Goal: Information Seeking & Learning: Learn about a topic

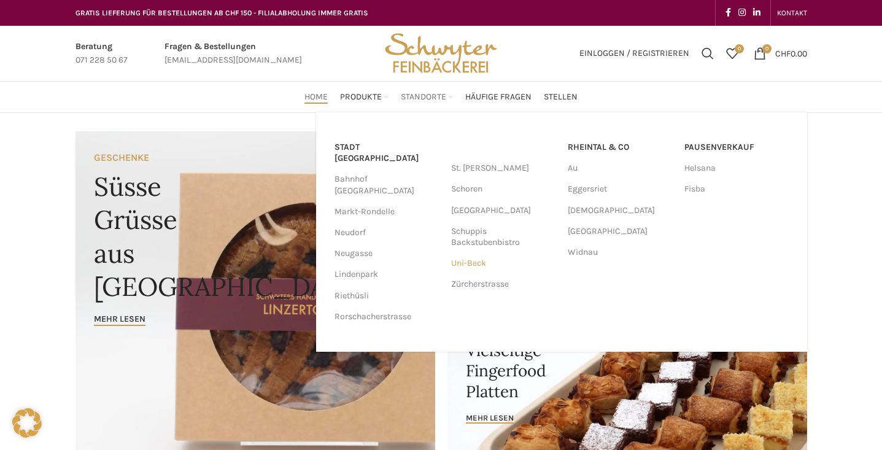
click at [477, 264] on link "Uni-Beck" at bounding box center [503, 263] width 104 height 21
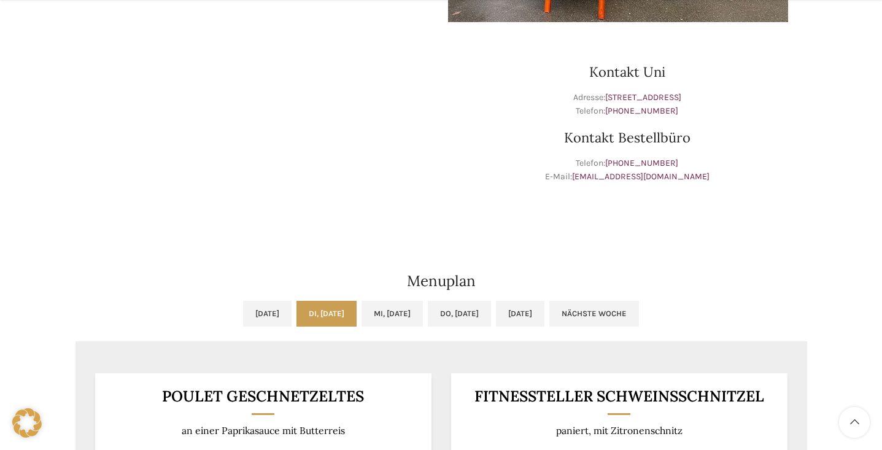
scroll to position [552, 0]
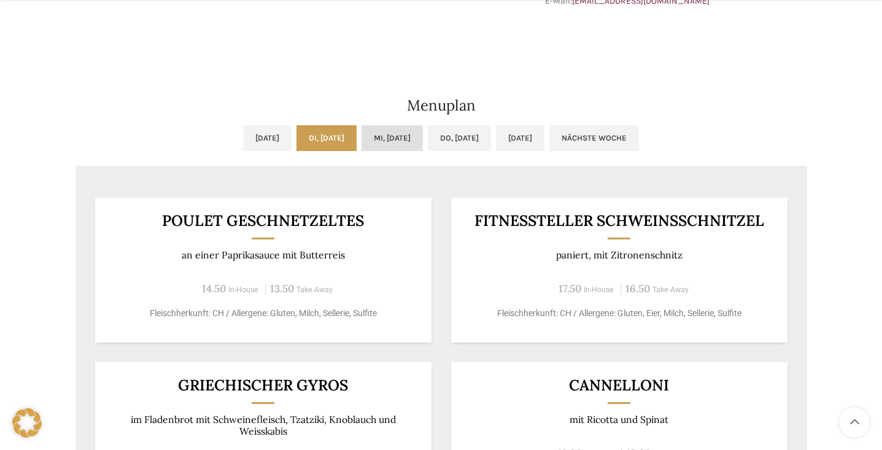
click at [420, 142] on link "Mi, [DATE]" at bounding box center [391, 138] width 61 height 26
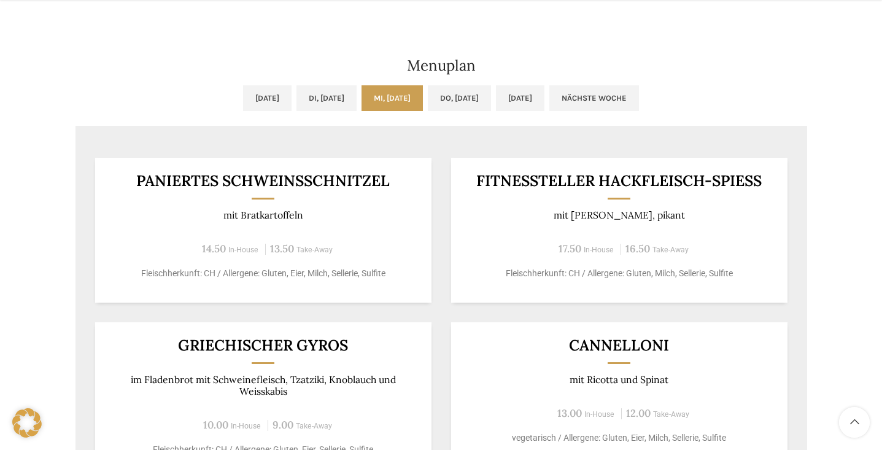
scroll to position [614, 0]
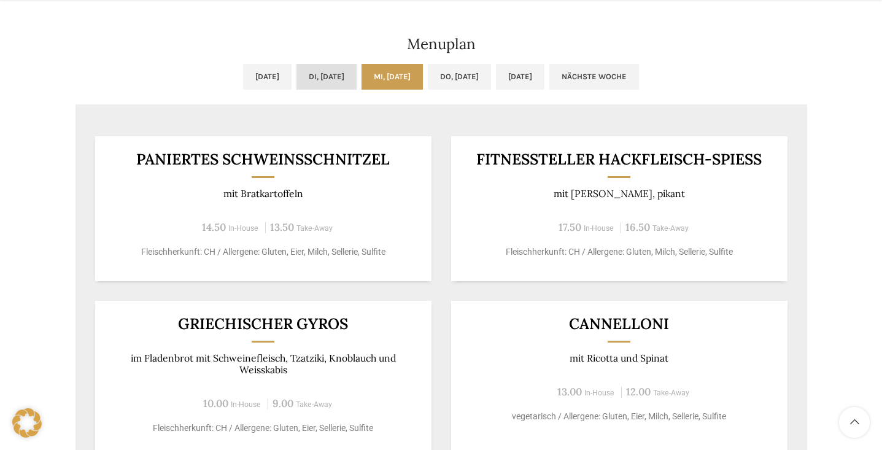
click at [333, 71] on link "Di, 09.09.2025" at bounding box center [326, 77] width 60 height 26
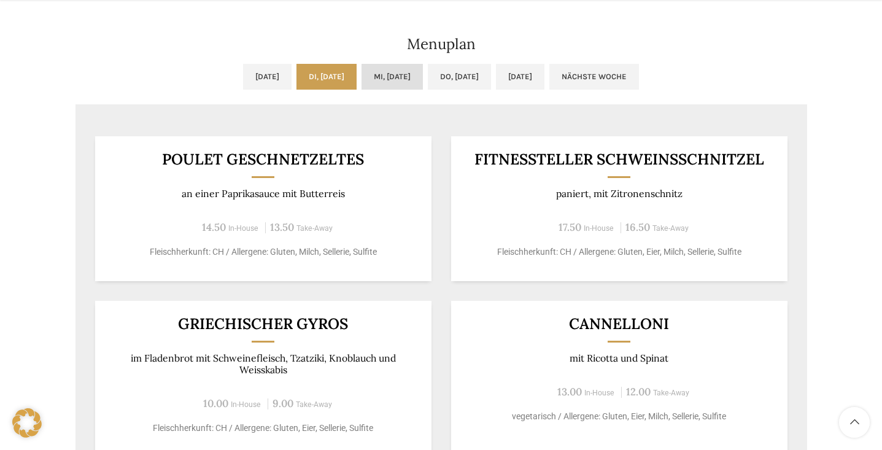
click at [385, 70] on link "Mi, 10.09.2025" at bounding box center [391, 77] width 61 height 26
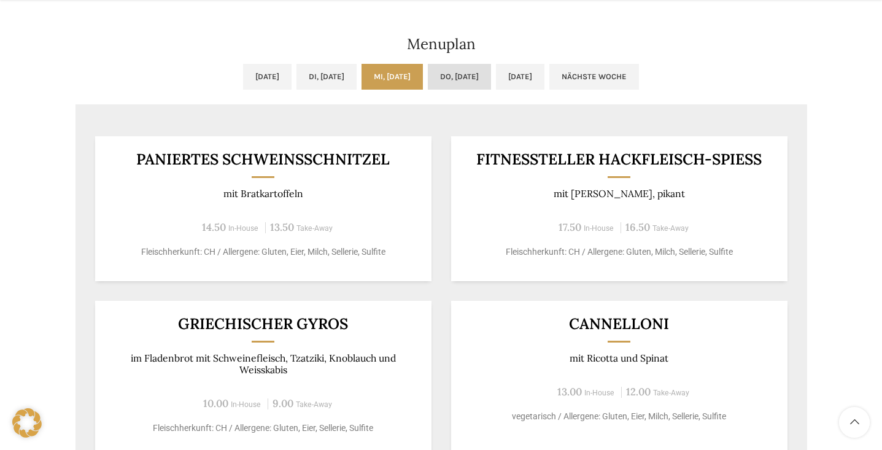
click at [481, 75] on link "Do, 11.09.2025" at bounding box center [459, 77] width 63 height 26
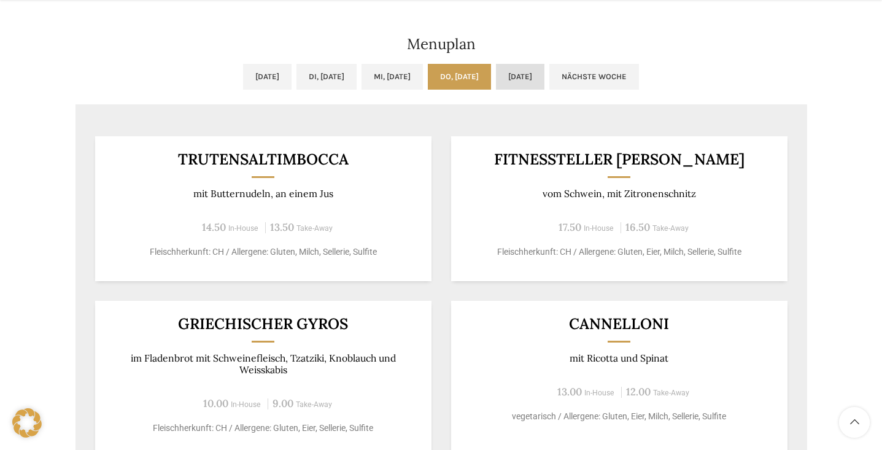
click at [544, 74] on link "Fr, 12.09.2025" at bounding box center [520, 77] width 48 height 26
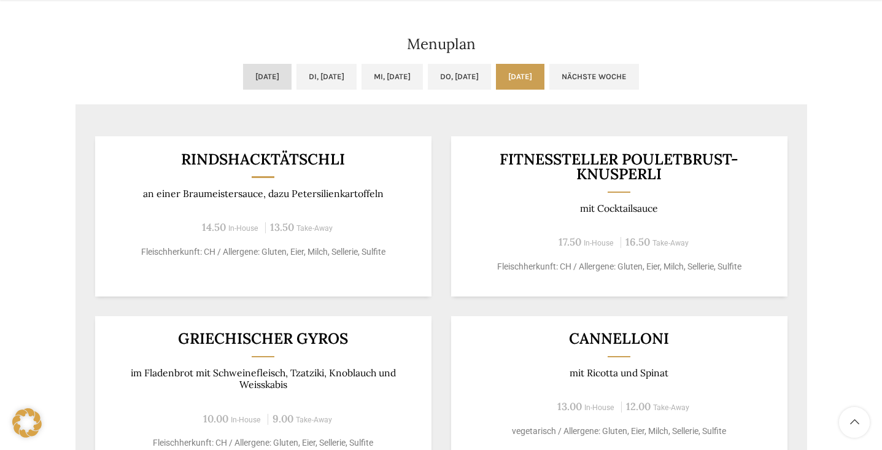
click at [247, 79] on link "Mo, 08.09.2025" at bounding box center [267, 77] width 48 height 26
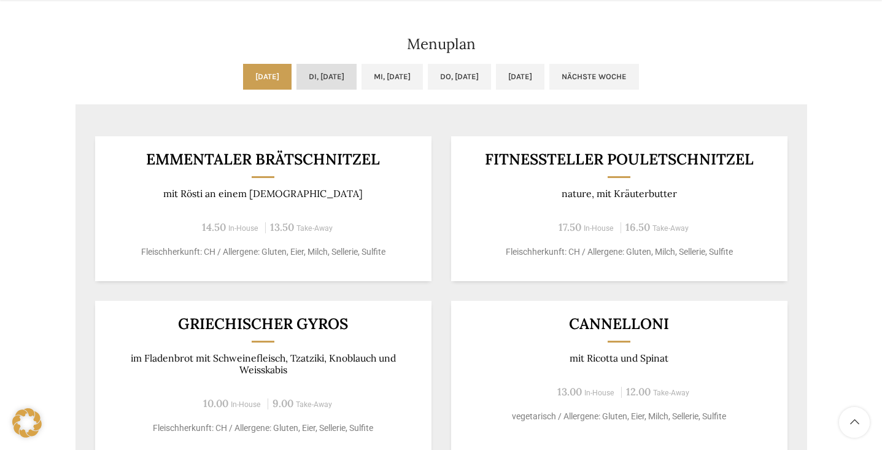
click at [315, 77] on link "Di, 09.09.2025" at bounding box center [326, 77] width 60 height 26
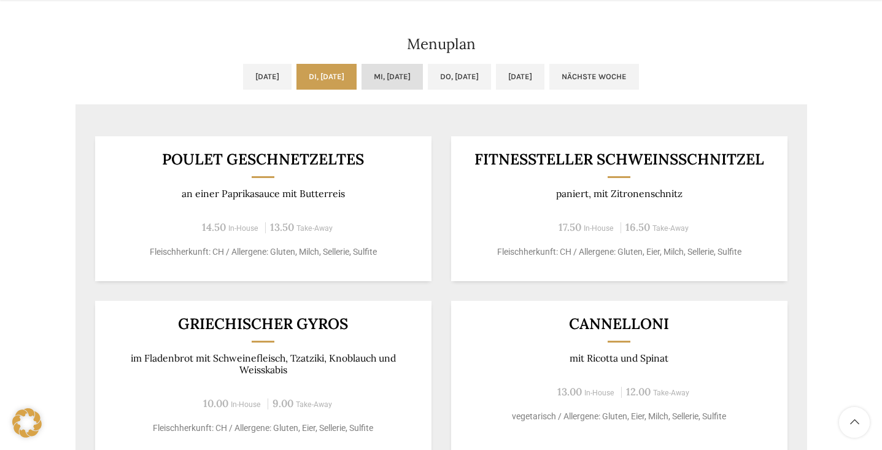
click at [387, 77] on link "Mi, 10.09.2025" at bounding box center [391, 77] width 61 height 26
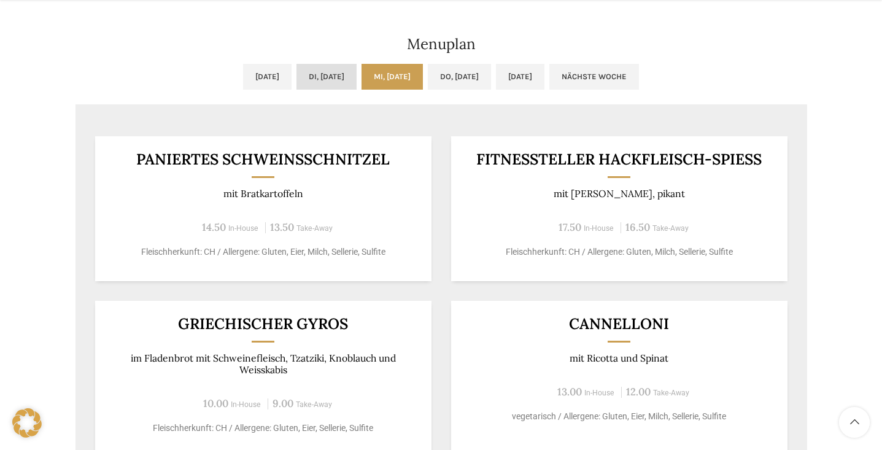
click at [313, 77] on link "Di, 09.09.2025" at bounding box center [326, 77] width 60 height 26
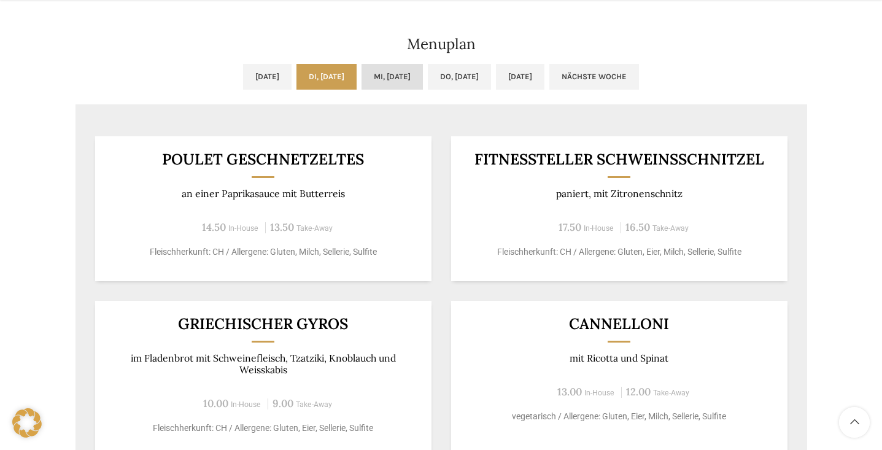
click at [395, 77] on link "Mi, 10.09.2025" at bounding box center [391, 77] width 61 height 26
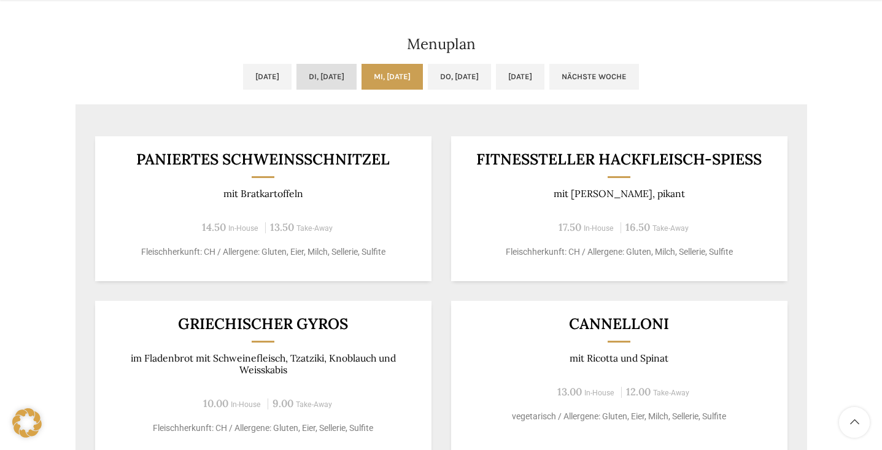
click at [333, 77] on link "Di, 09.09.2025" at bounding box center [326, 77] width 60 height 26
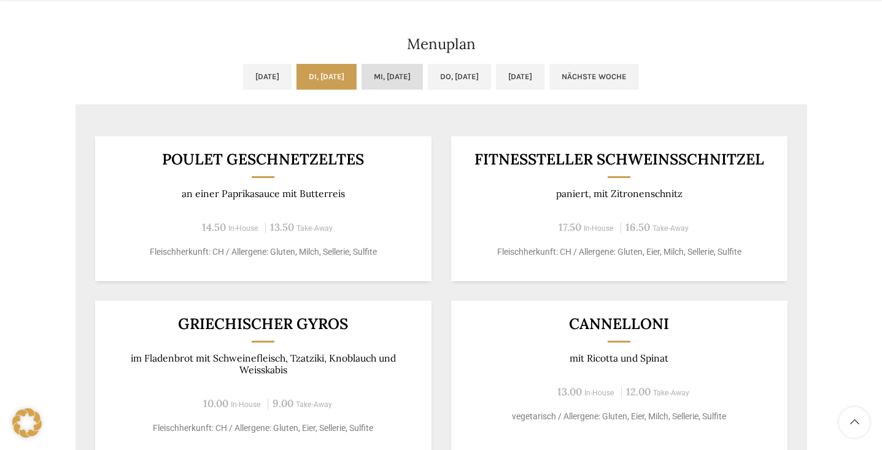
click at [375, 75] on link "Mi, 10.09.2025" at bounding box center [391, 77] width 61 height 26
